Goal: Information Seeking & Learning: Learn about a topic

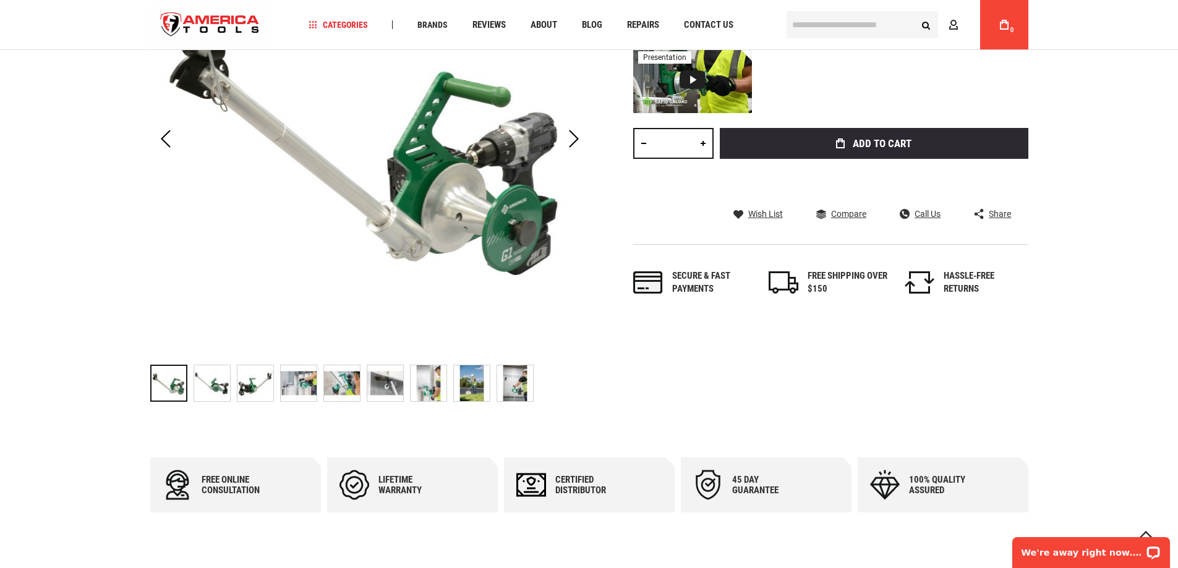
scroll to position [185, 0]
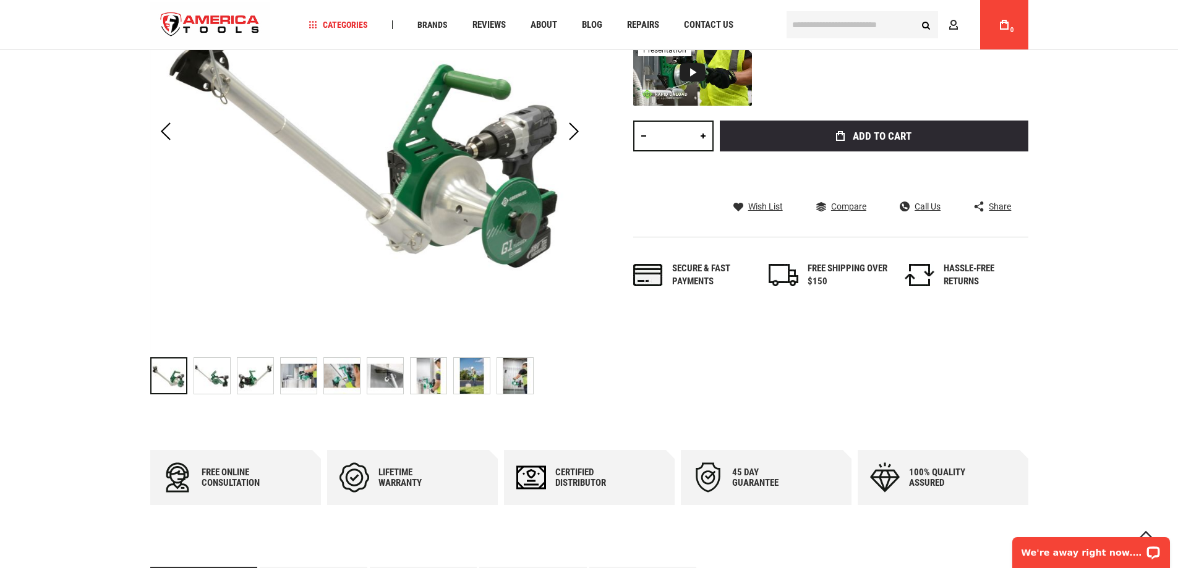
click at [203, 369] on img "GREENLEE G1 G1 VERSI-TUGGER™ - HANDHELD 1,000 LB. CABLE PULLER" at bounding box center [212, 376] width 36 height 36
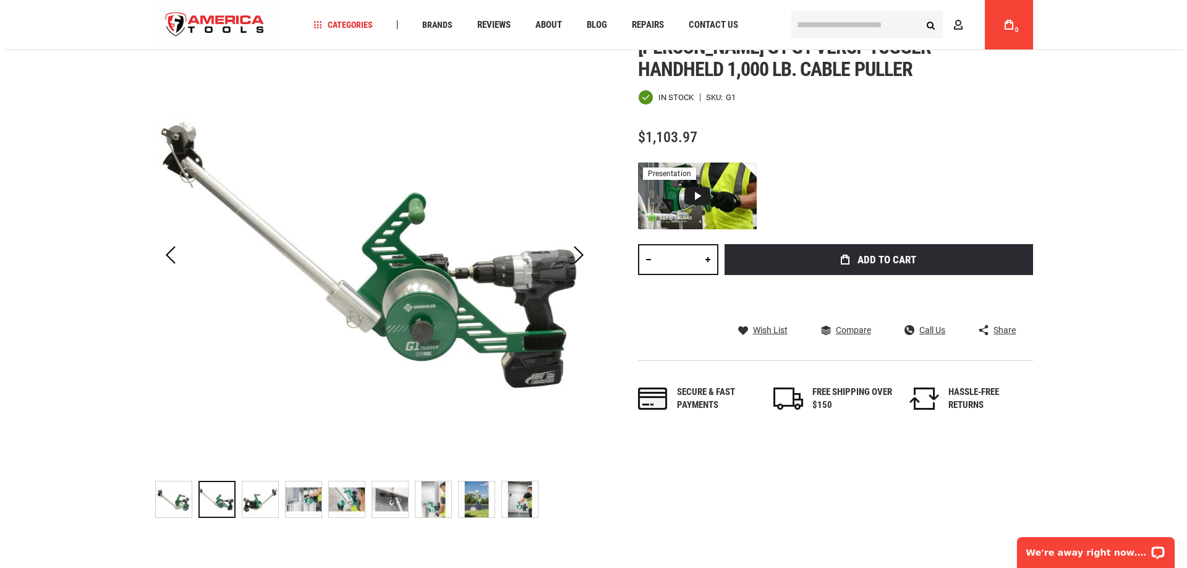
scroll to position [0, 0]
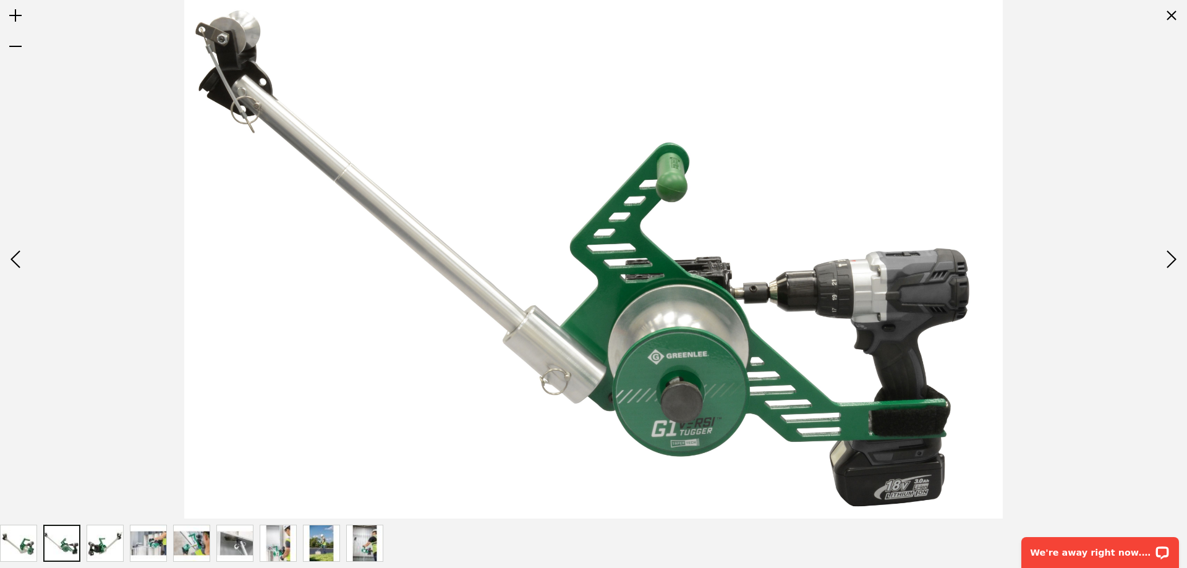
drag, startPoint x: 191, startPoint y: 4, endPoint x: 991, endPoint y: 502, distance: 942.0
click at [991, 502] on img at bounding box center [593, 259] width 819 height 519
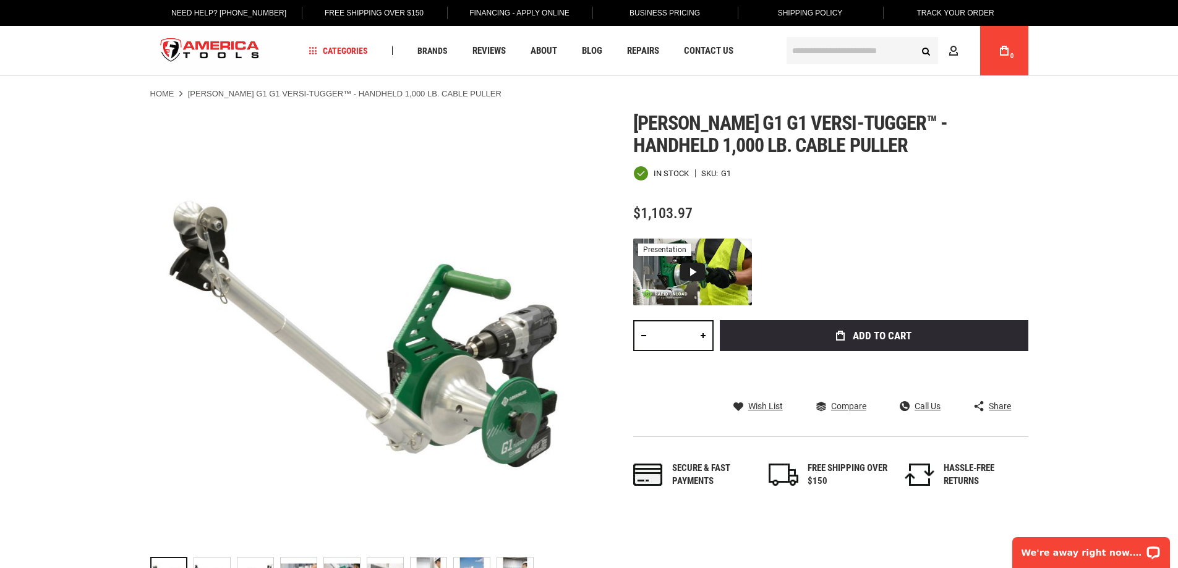
click at [633, 124] on span "[PERSON_NAME] g1 g1 versi-tugger™ - handheld 1,000 lb. cable puller" at bounding box center [790, 134] width 314 height 46
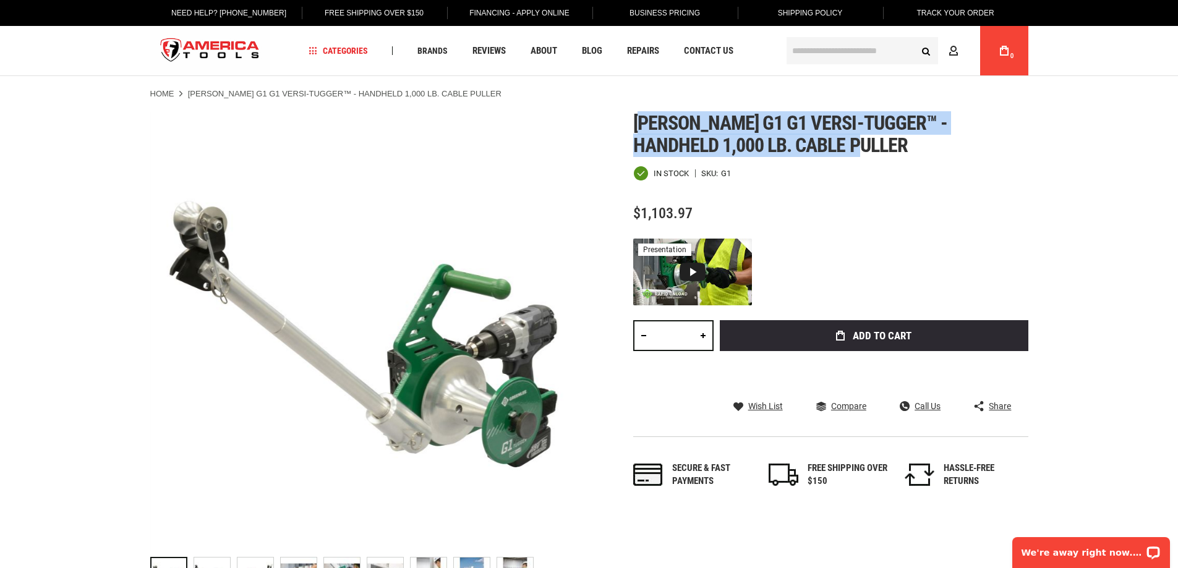
drag, startPoint x: 642, startPoint y: 124, endPoint x: 849, endPoint y: 145, distance: 208.2
click at [849, 145] on h1 "[PERSON_NAME] g1 g1 versi-tugger™ - handheld 1,000 lb. cable puller" at bounding box center [830, 134] width 395 height 45
click at [824, 149] on h1 "[PERSON_NAME] g1 g1 versi-tugger™ - handheld 1,000 lb. cable puller" at bounding box center [830, 134] width 395 height 45
drag, startPoint x: 819, startPoint y: 145, endPoint x: 575, endPoint y: 125, distance: 244.9
click at [575, 125] on div "Skip to the end of the images gallery Skip to the beginning of the images galle…" at bounding box center [589, 356] width 878 height 488
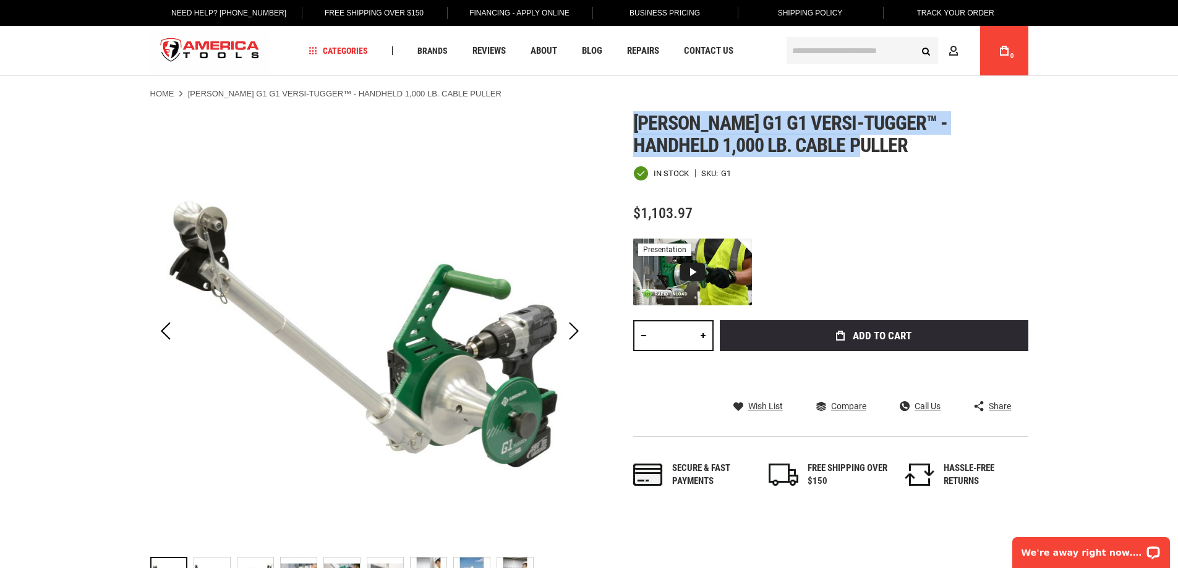
copy div "Skip to the beginning of the images gallery [PERSON_NAME] g1 g1 versi-tugger™ -…"
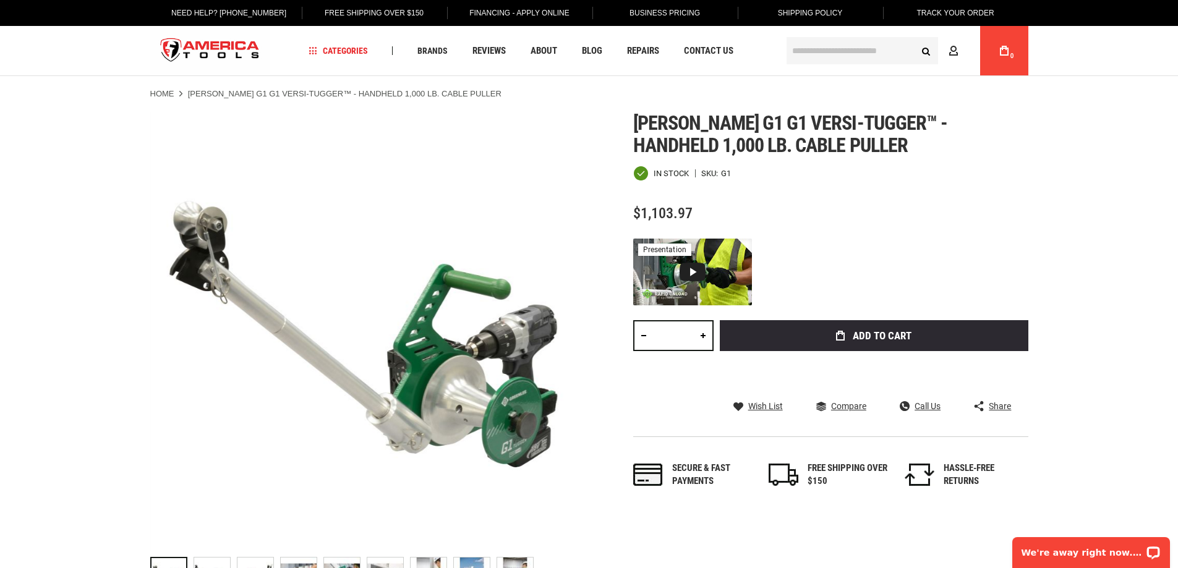
click at [755, 180] on div "In stock SKU G1" at bounding box center [830, 173] width 395 height 15
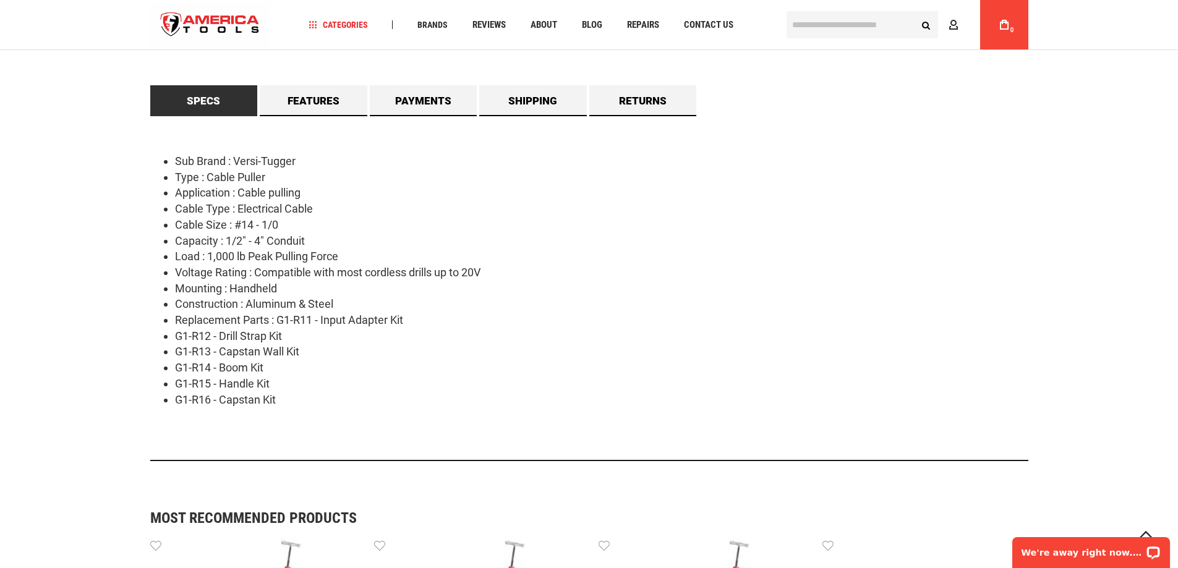
scroll to position [556, 0]
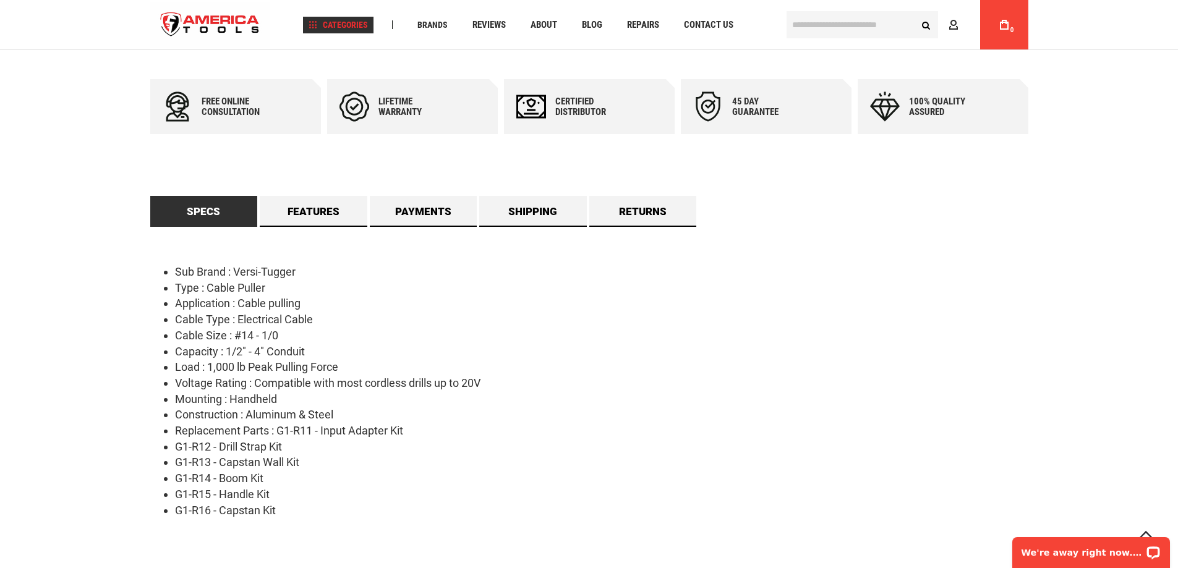
click at [328, 211] on li "Klein Tools Cable Cutters Tool Bags & Storage Personal Protection & Safety Plie…" at bounding box center [383, 202] width 117 height 19
click at [298, 213] on link "Features" at bounding box center [314, 211] width 108 height 31
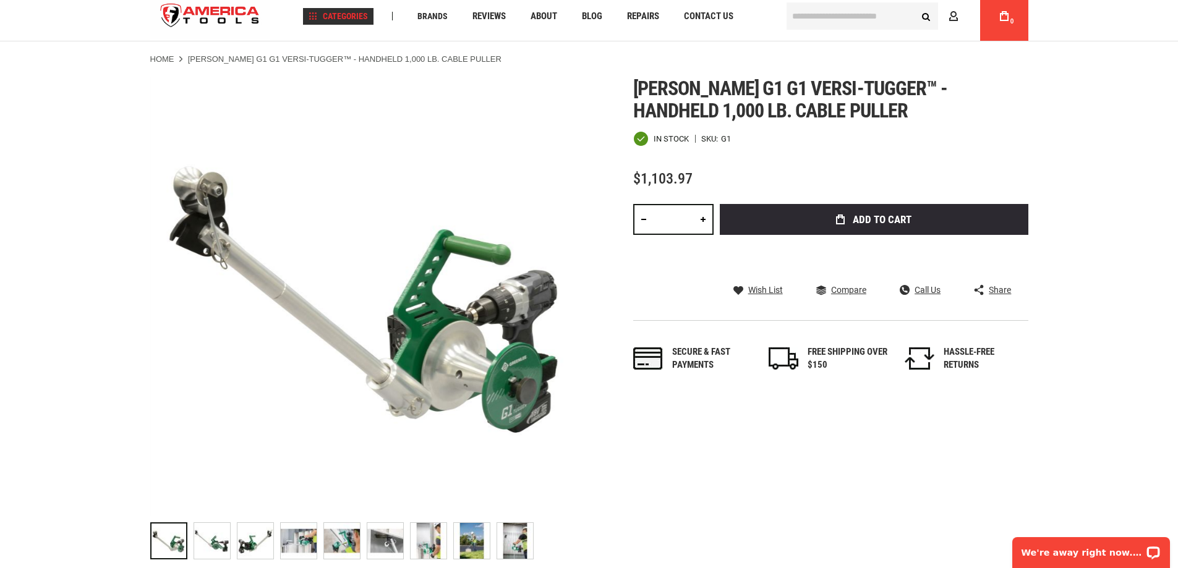
scroll to position [0, 0]
